Goal: Task Accomplishment & Management: Use online tool/utility

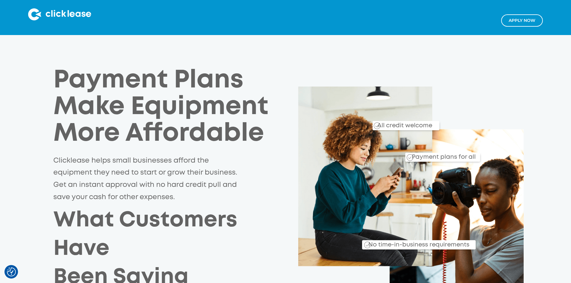
click at [418, 22] on div "Apply NOw" at bounding box center [285, 17] width 526 height 18
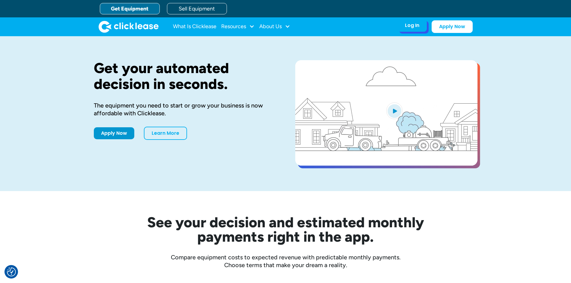
click at [414, 25] on div "Log In" at bounding box center [412, 25] width 14 height 6
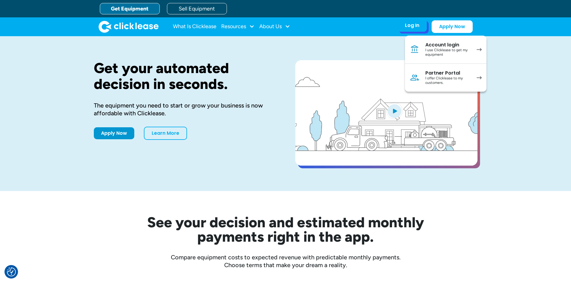
click at [437, 76] on div "I offer Clicklease to my customers." at bounding box center [447, 80] width 45 height 9
